Goal: Information Seeking & Learning: Understand process/instructions

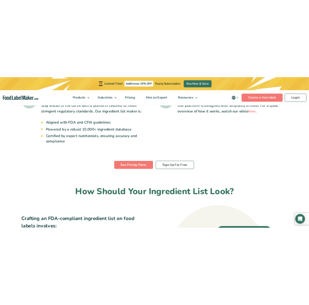
scroll to position [300, 0]
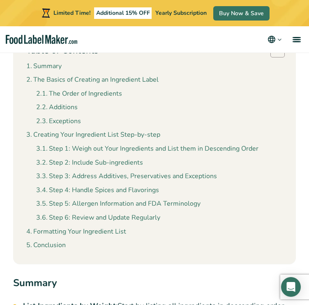
scroll to position [433, 0]
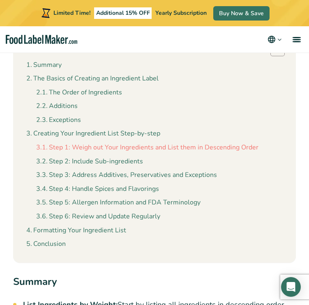
click at [86, 147] on link "Step 1: Weigh out Your Ingredients and List them in Descending Order" at bounding box center [147, 147] width 222 height 11
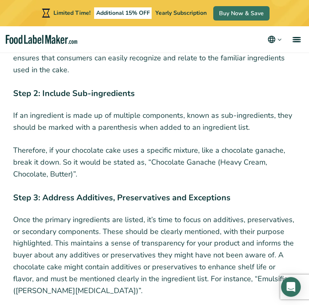
scroll to position [2132, 0]
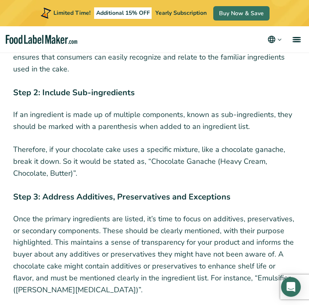
scroll to position [433, 0]
